Goal: Transaction & Acquisition: Purchase product/service

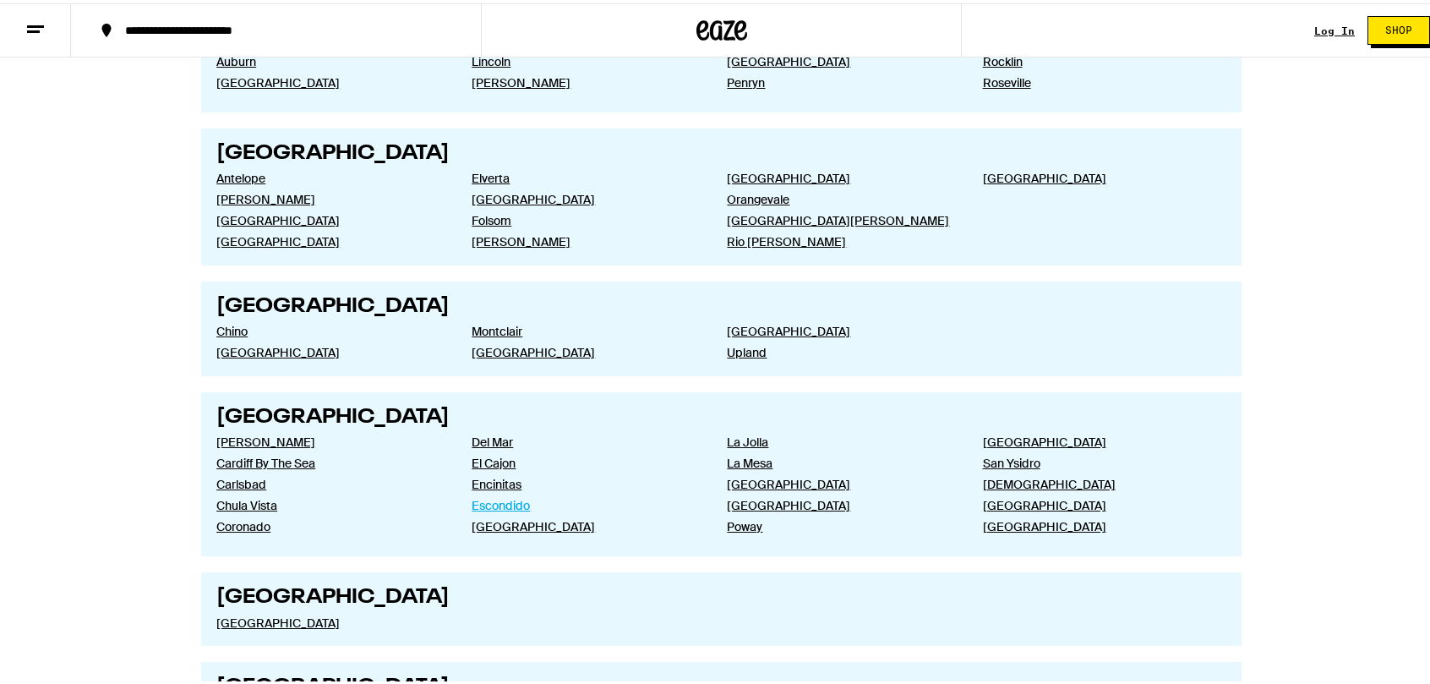
click at [512, 510] on link "Escondido" at bounding box center [585, 501] width 228 height 15
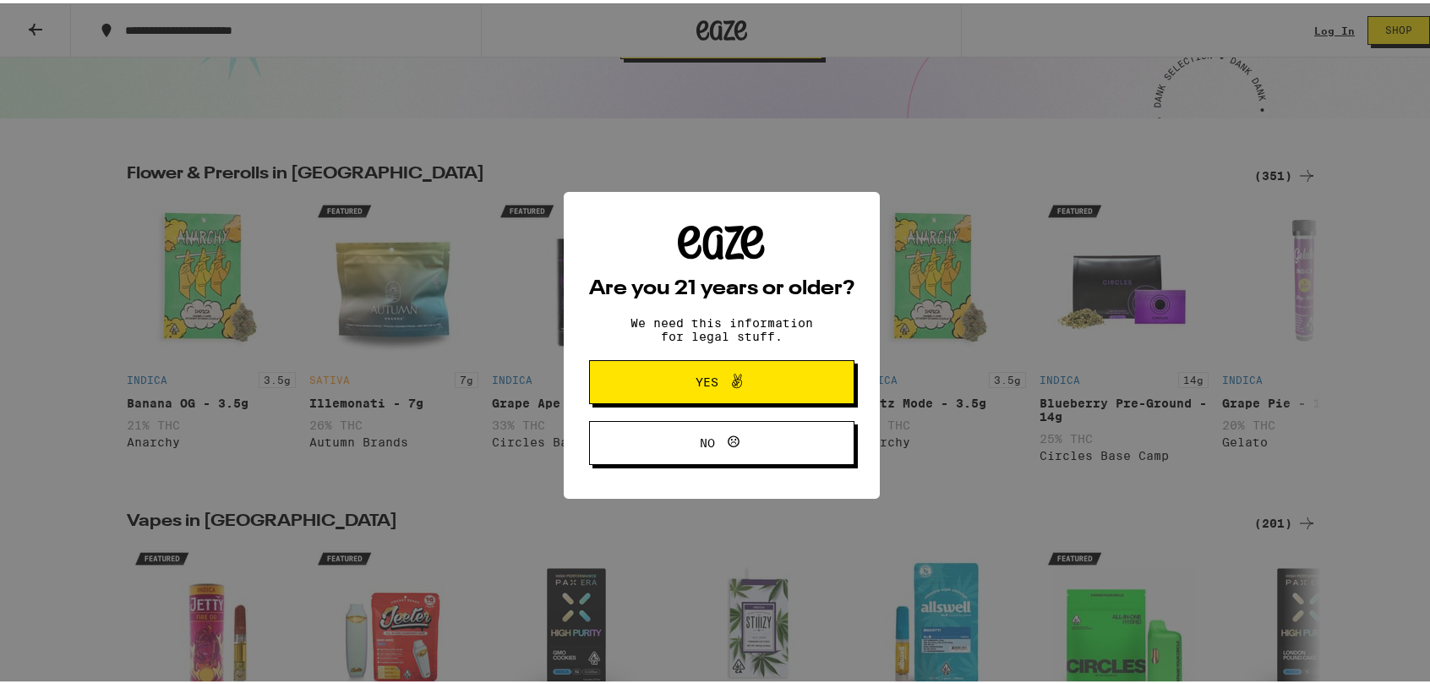
scroll to position [371, 0]
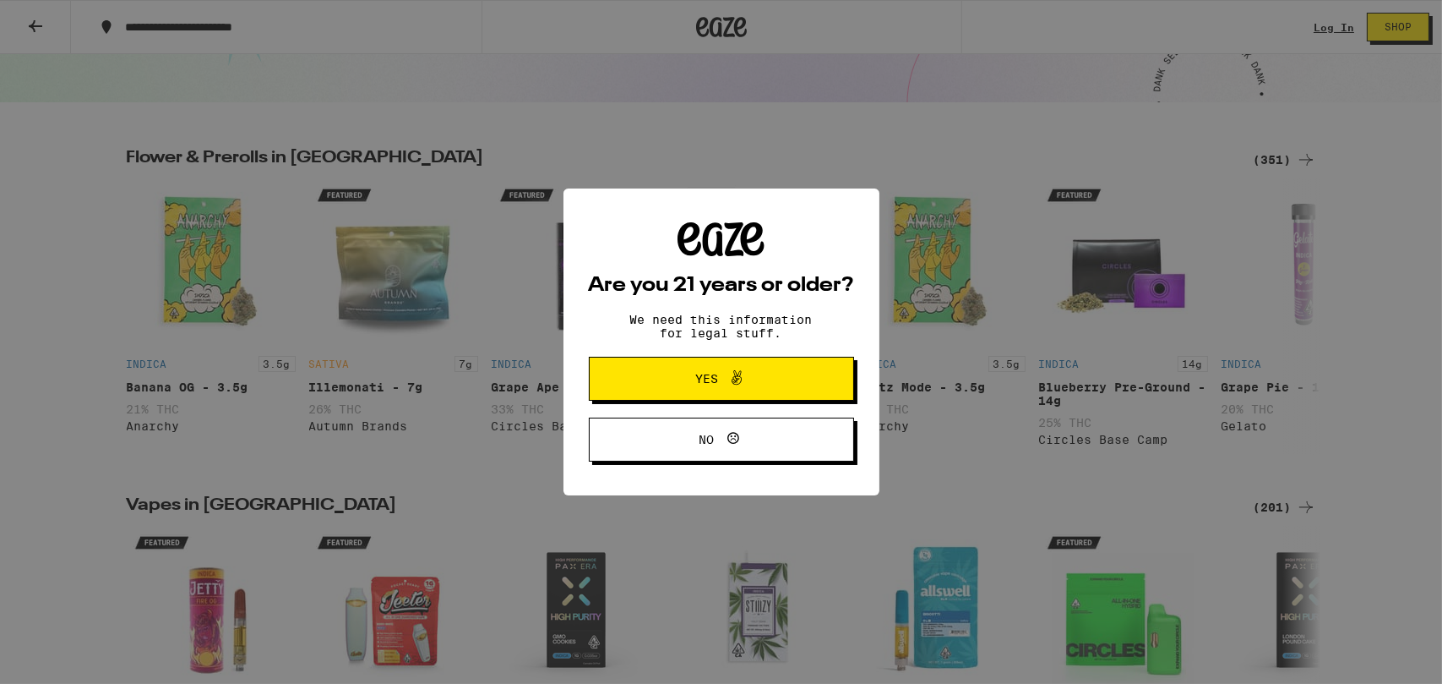
click at [650, 390] on button "Yes" at bounding box center [721, 379] width 265 height 44
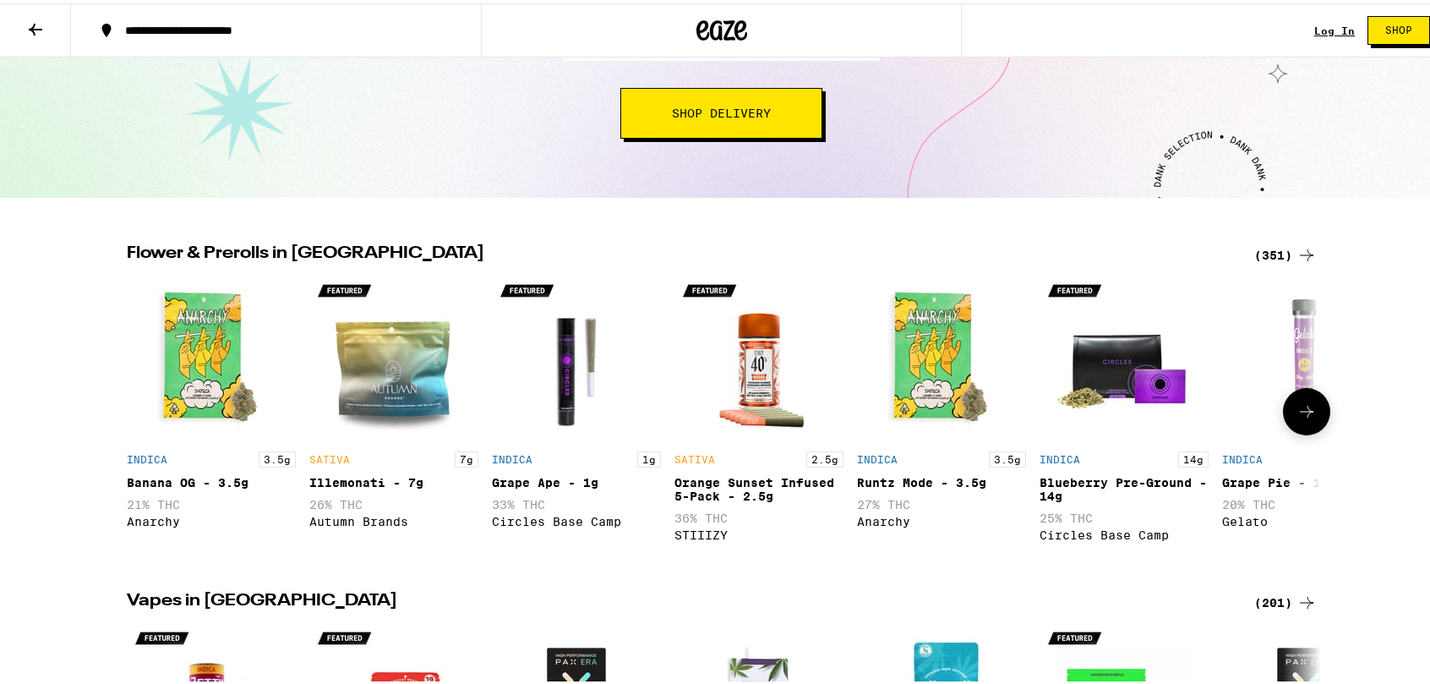
scroll to position [277, 0]
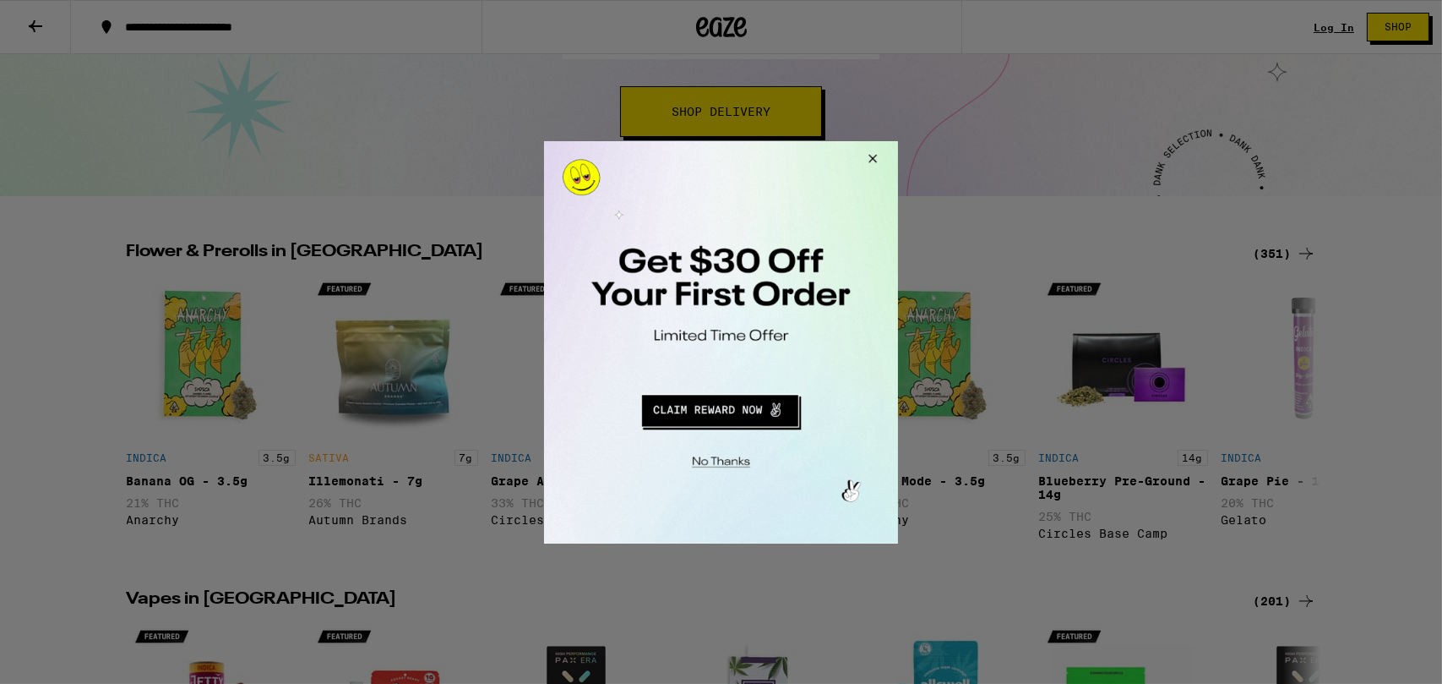
click at [881, 134] on div at bounding box center [721, 342] width 1442 height 684
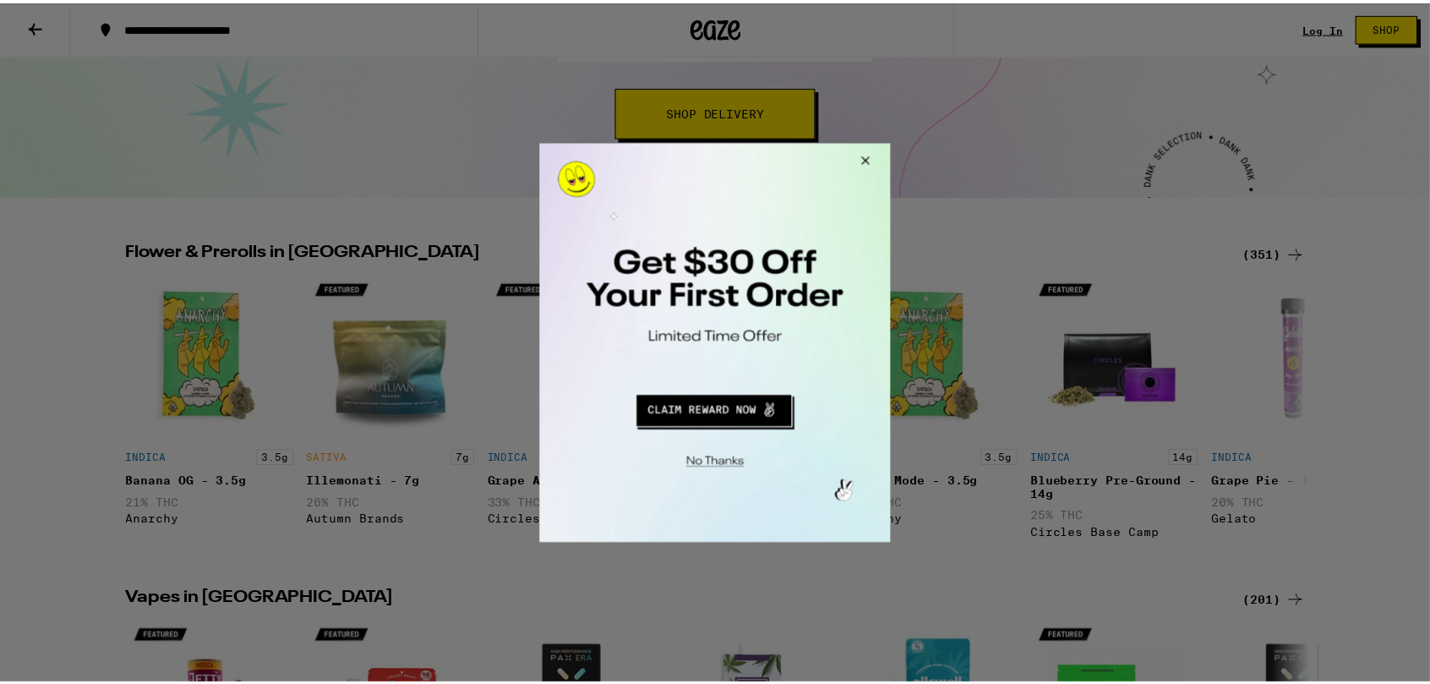
click at [874, 146] on button "Close Modal" at bounding box center [865, 162] width 46 height 41
